Goal: Browse casually

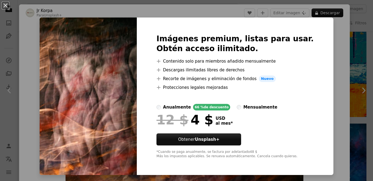
scroll to position [628, 0]
click at [330, 42] on div "An X shape Imágenes premium, listas para usar. Obtén acceso ilimitado. A plus s…" at bounding box center [186, 90] width 373 height 181
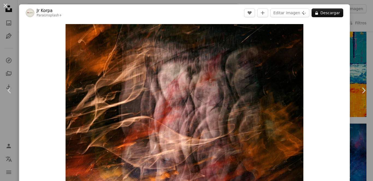
click at [359, 41] on div "An X shape Chevron left Chevron right [PERSON_NAME] Para Unsplash+ A heart A pl…" at bounding box center [186, 90] width 373 height 181
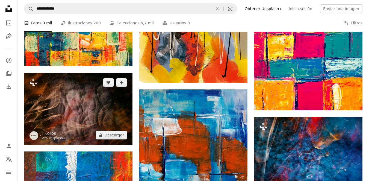
drag, startPoint x: 86, startPoint y: 95, endPoint x: 54, endPoint y: 110, distance: 35.1
click at [54, 110] on img at bounding box center [78, 109] width 108 height 72
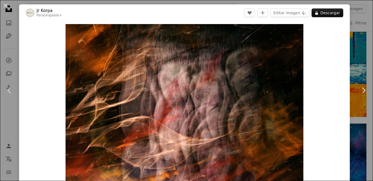
click at [356, 42] on div "An X shape Chevron left Chevron right [PERSON_NAME] Para Unsplash+ A heart A pl…" at bounding box center [186, 90] width 373 height 181
